Goal: Information Seeking & Learning: Learn about a topic

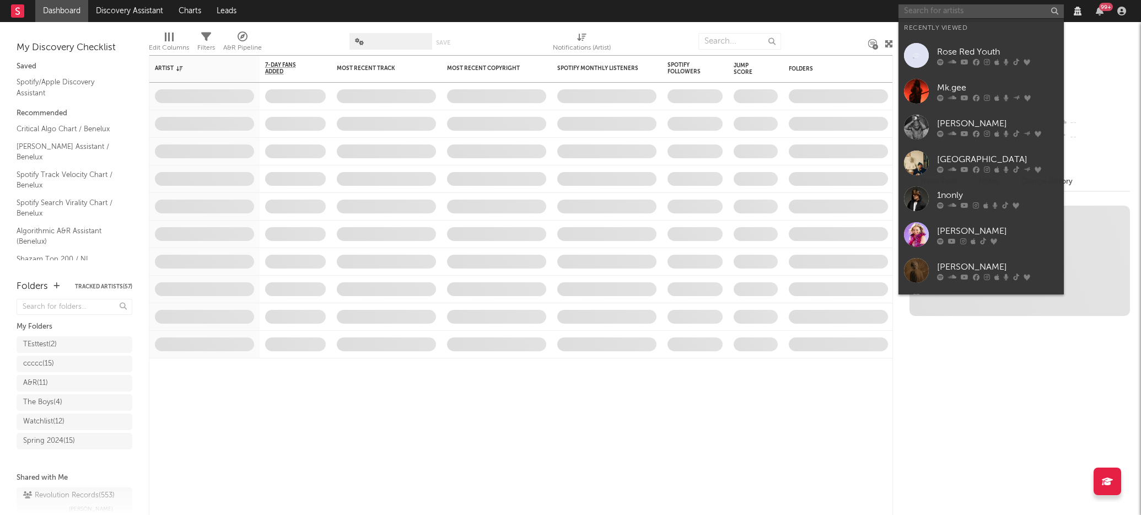
click at [938, 12] on input "text" at bounding box center [981, 11] width 165 height 14
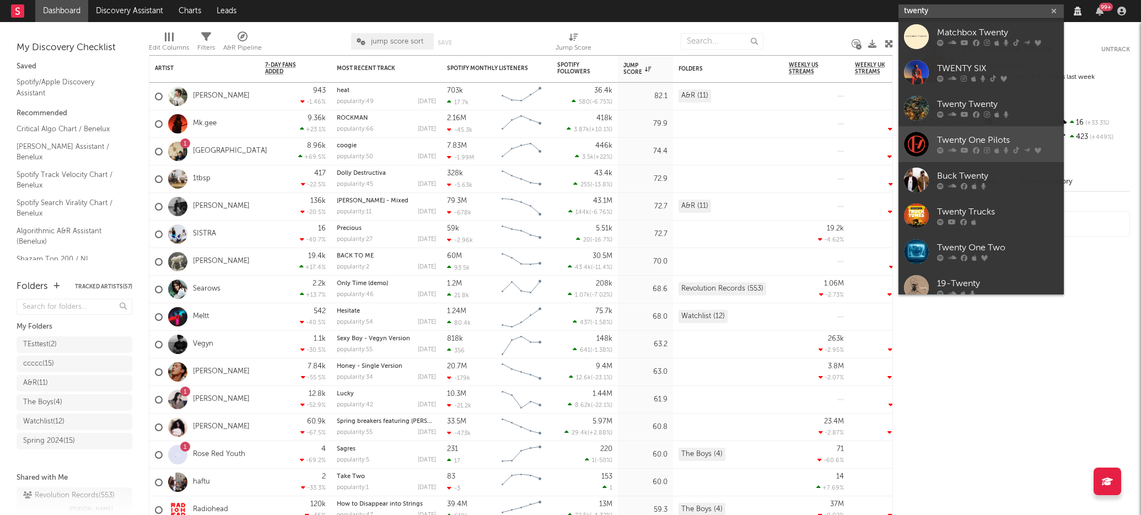
type input "twenty"
click at [955, 137] on div "Twenty One Pilots" at bounding box center [997, 140] width 121 height 13
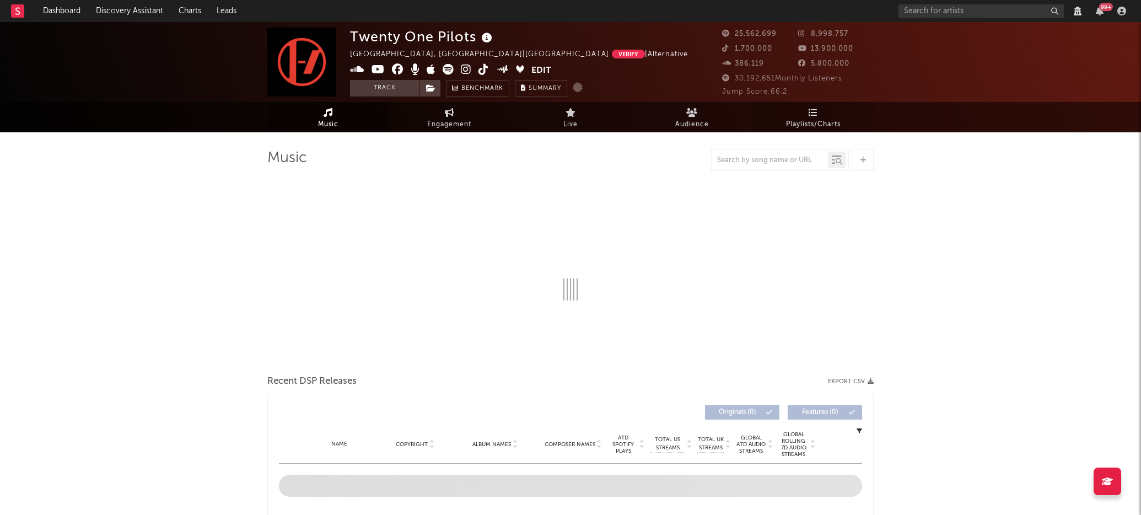
click at [788, 111] on link "Playlists/Charts" at bounding box center [812, 117] width 121 height 30
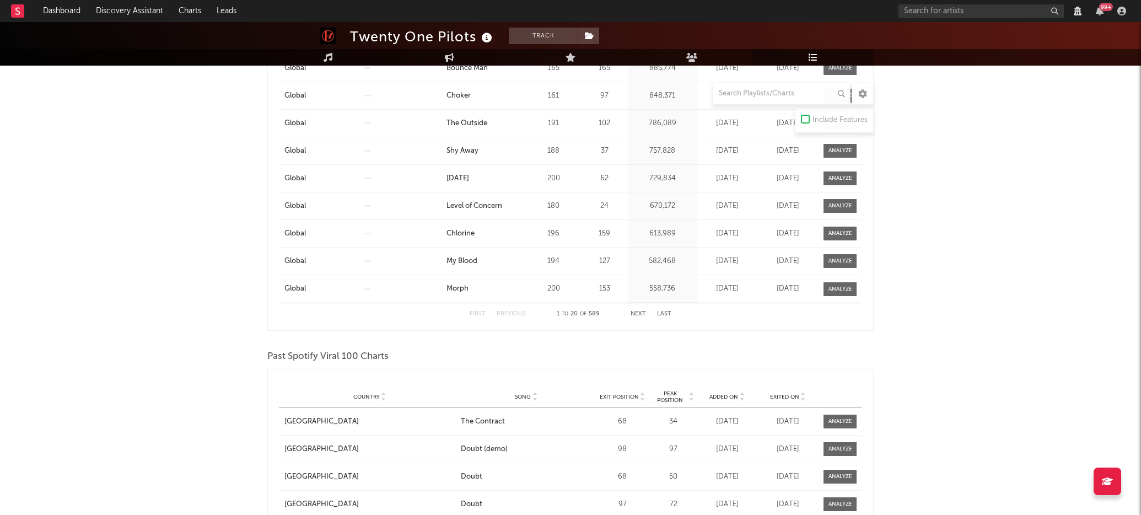
scroll to position [1216, 0]
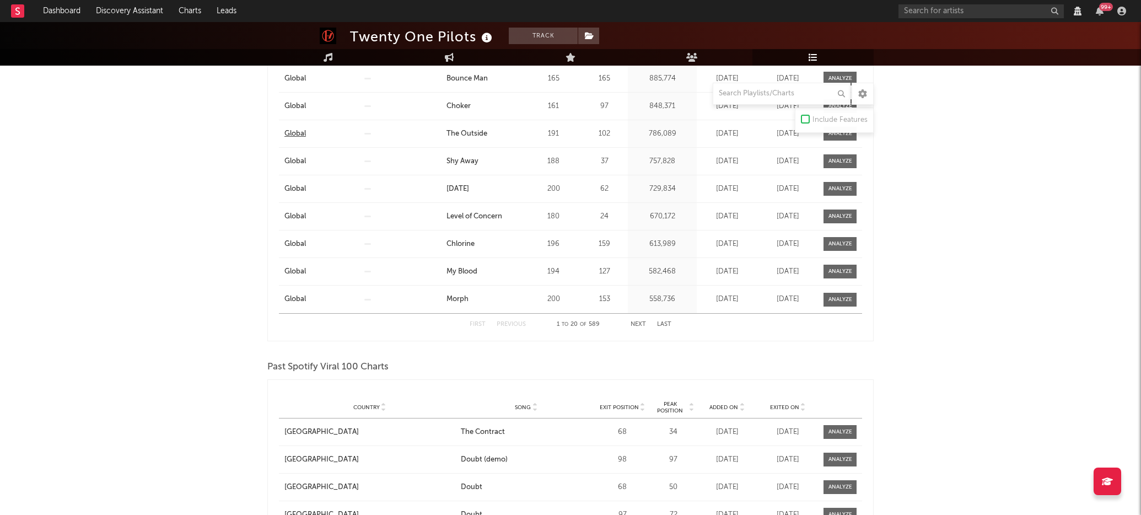
click at [294, 133] on div "Global" at bounding box center [294, 133] width 21 height 11
